Goal: Information Seeking & Learning: Learn about a topic

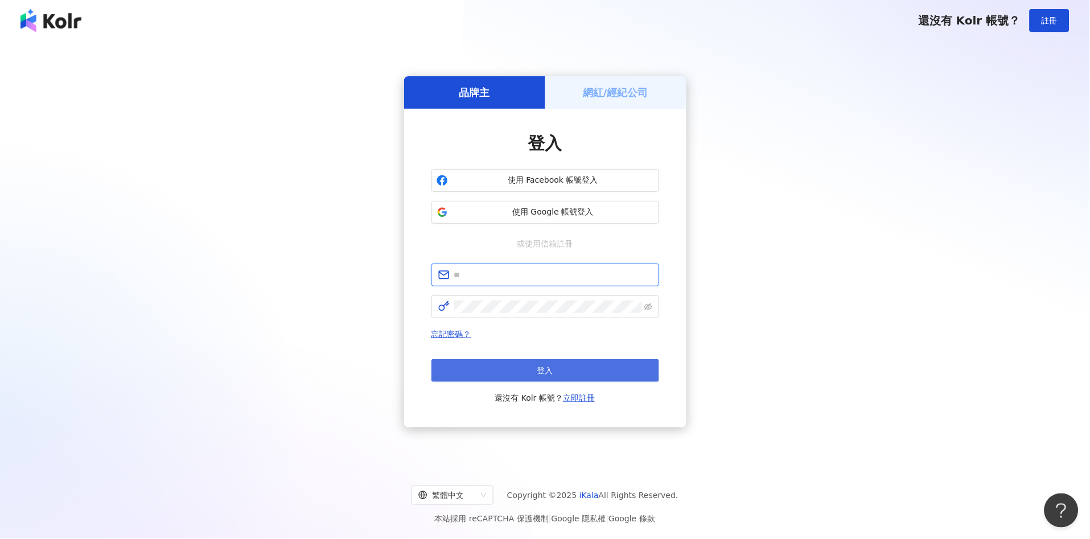
type input "**********"
click at [550, 375] on span "登入" at bounding box center [545, 370] width 16 height 9
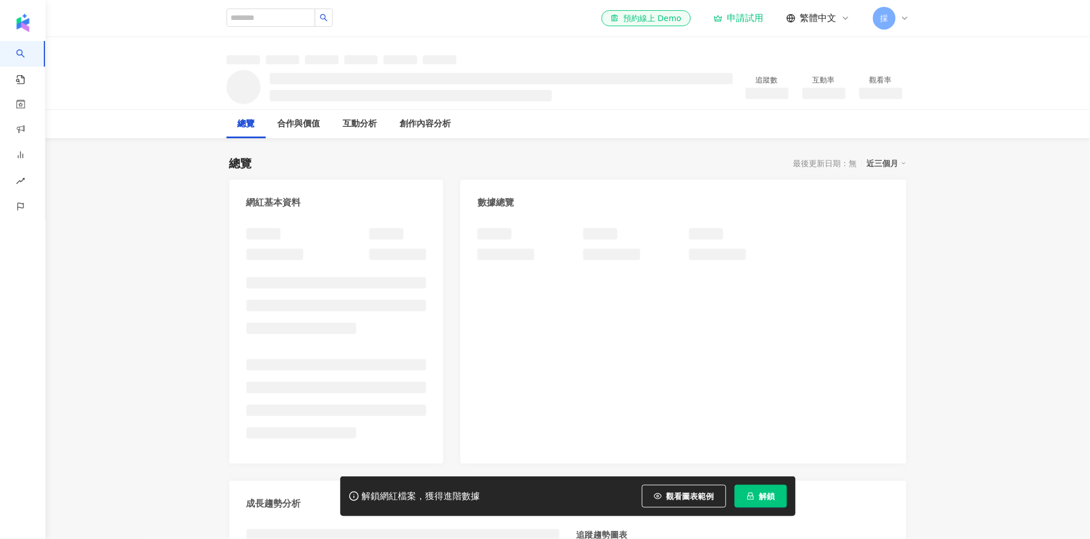
click at [684, 497] on span "觀看圖表範例" at bounding box center [690, 496] width 48 height 9
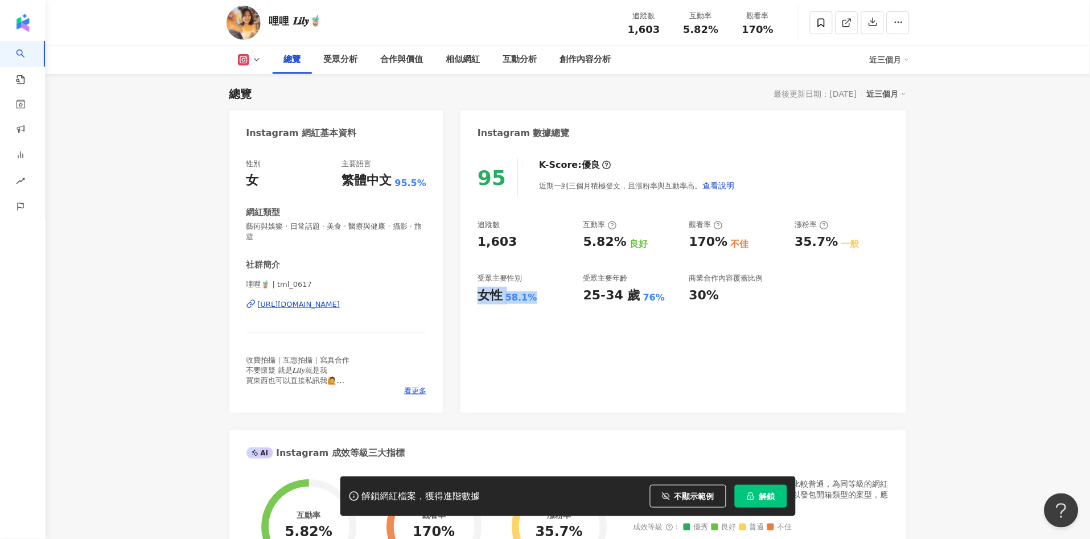
drag, startPoint x: 532, startPoint y: 287, endPoint x: 535, endPoint y: 294, distance: 7.6
click at [535, 294] on div "95 K-Score : 優良 近期一到三個月積極發文，且漲粉率與互動率高。 查看說明 追蹤數 1,603 互動率 5.82% 良好 觀看率 170% 不佳 …" at bounding box center [683, 280] width 446 height 266
drag, startPoint x: 581, startPoint y: 246, endPoint x: 608, endPoint y: 216, distance: 41.5
click at [619, 238] on div "追蹤數 1,603 互動率 5.82% 良好 觀看率 170% 不佳 漲粉率 35.7% 一般 受眾主要性別 女性 58.1% 受眾主要年齡 25-34 歲 …" at bounding box center [683, 262] width 411 height 84
copy div "5.82%"
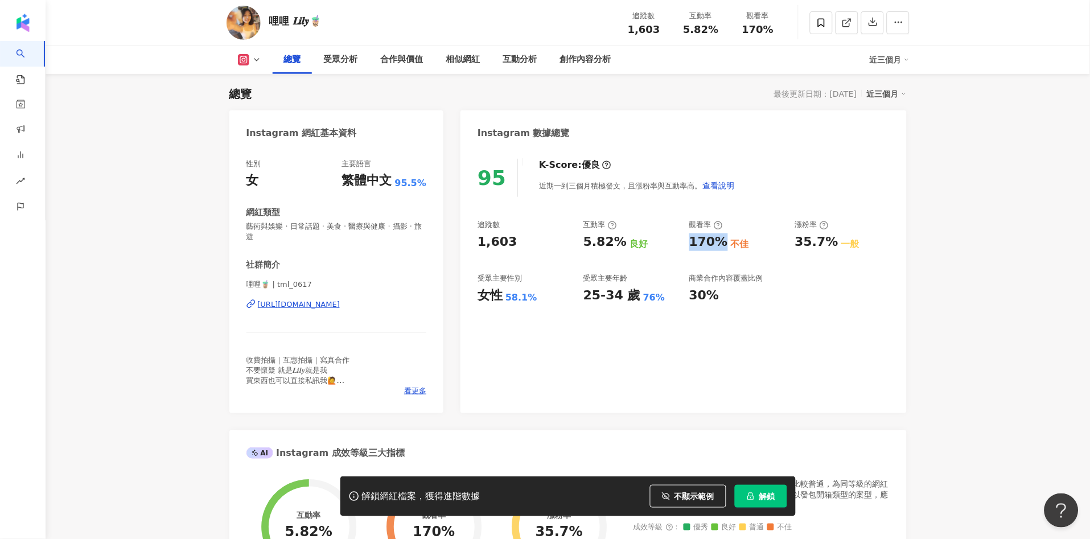
drag, startPoint x: 692, startPoint y: 238, endPoint x: 717, endPoint y: 243, distance: 25.6
click at [717, 243] on div "追蹤數 1,603 互動率 5.82% 良好 觀看率 170% 不佳 漲粉率 35.7% 一般 受眾主要性別 女性 58.1% 受眾主要年齡 25-34 歲 …" at bounding box center [683, 262] width 411 height 84
copy div "170%"
click at [522, 65] on div "互動分析" at bounding box center [520, 60] width 34 height 14
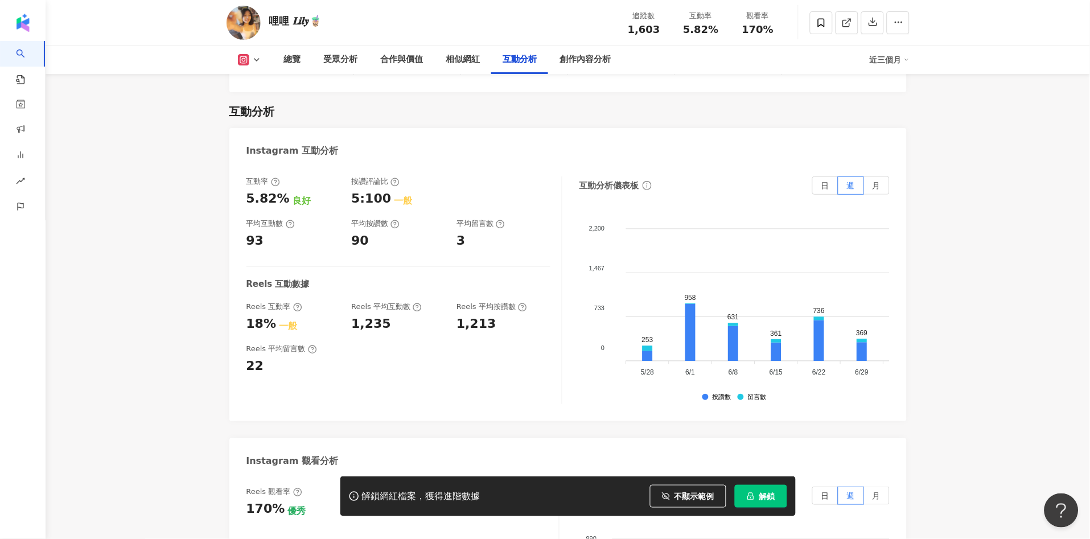
scroll to position [2371, 0]
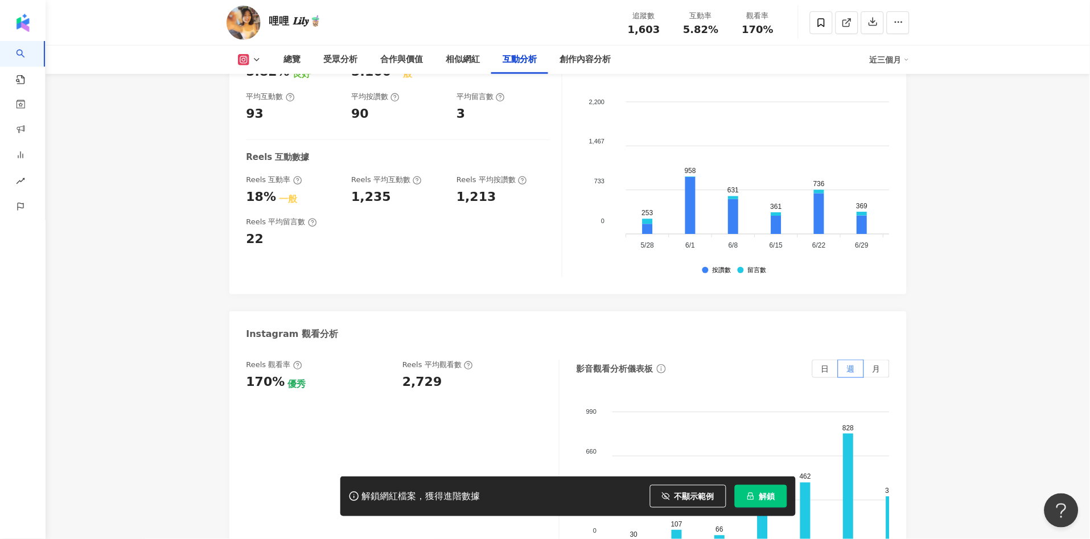
drag, startPoint x: 401, startPoint y: 364, endPoint x: 422, endPoint y: 364, distance: 20.5
click at [417, 364] on div "Reels 觀看率 170% 優秀 [PERSON_NAME] 平均觀看數 2,729" at bounding box center [396, 375] width 301 height 31
click at [435, 373] on div "2,729" at bounding box center [474, 382] width 145 height 18
click at [408, 373] on div "2,729" at bounding box center [422, 382] width 40 height 18
drag, startPoint x: 412, startPoint y: 364, endPoint x: 444, endPoint y: 361, distance: 32.0
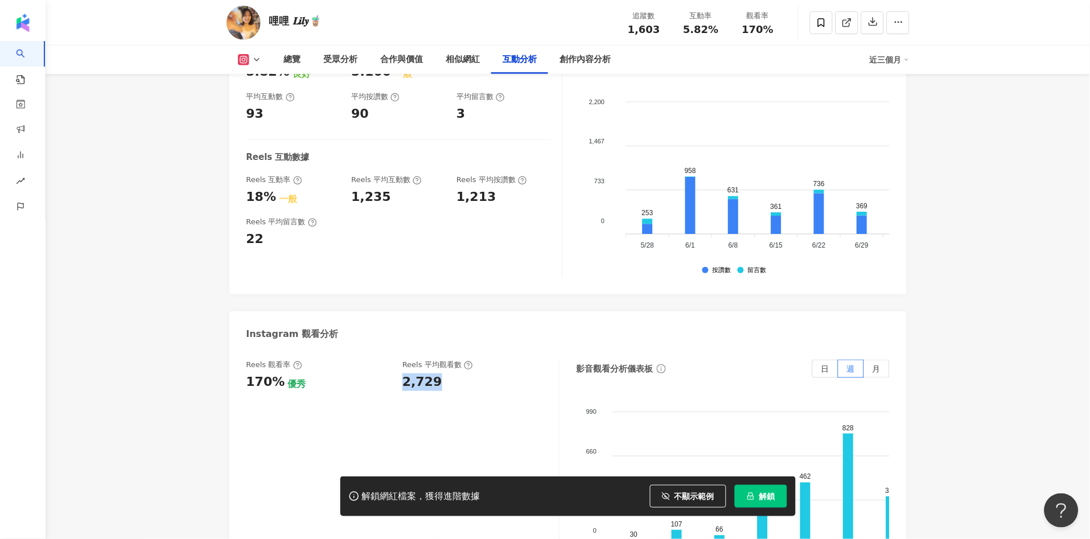
click at [438, 373] on div "2,729" at bounding box center [474, 382] width 145 height 18
copy div "2,729"
